Goal: Task Accomplishment & Management: Manage account settings

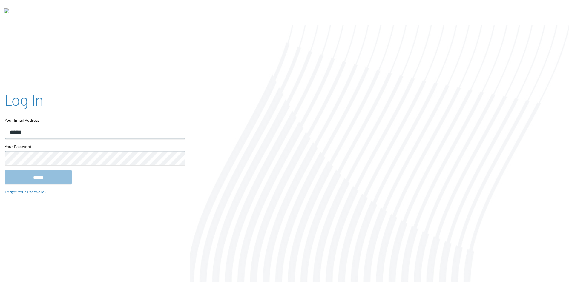
type input "**********"
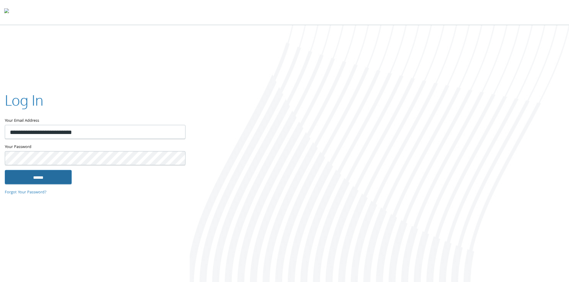
click at [58, 175] on input "******" at bounding box center [38, 177] width 67 height 14
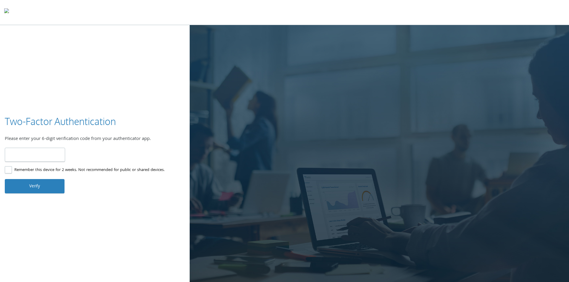
type input "******"
